Goal: Information Seeking & Learning: Learn about a topic

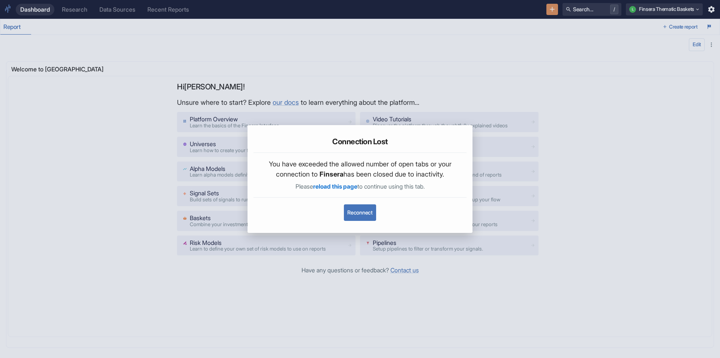
click at [353, 209] on button "Reconnect" at bounding box center [360, 212] width 32 height 17
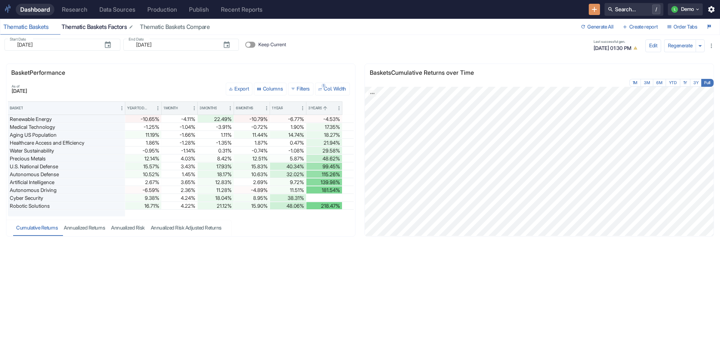
click at [105, 28] on div "Thematic Baskets Factors" at bounding box center [98, 27] width 72 height 8
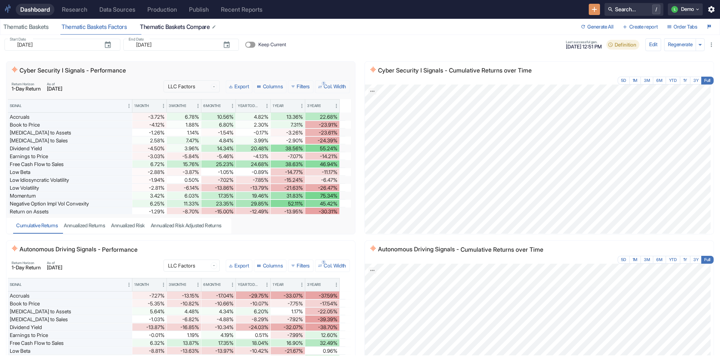
click at [162, 28] on div "Thematic Baskets Compare" at bounding box center [178, 27] width 77 height 8
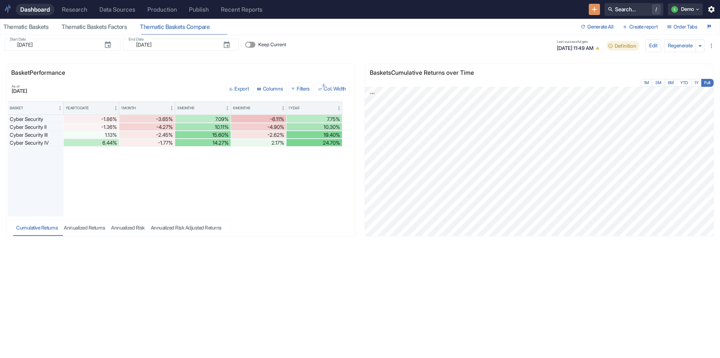
click at [83, 8] on div "Research" at bounding box center [75, 9] width 26 height 7
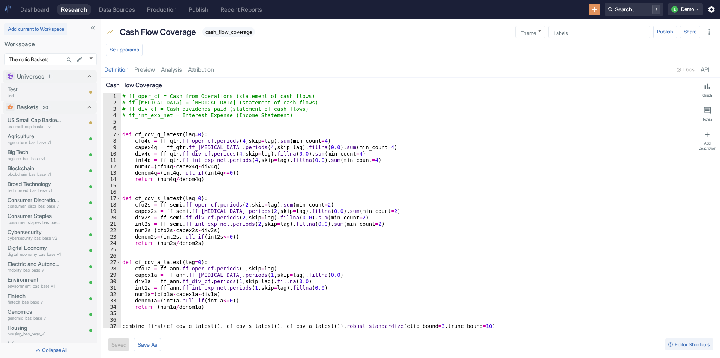
type textarea "x"
